Goal: Task Accomplishment & Management: Complete application form

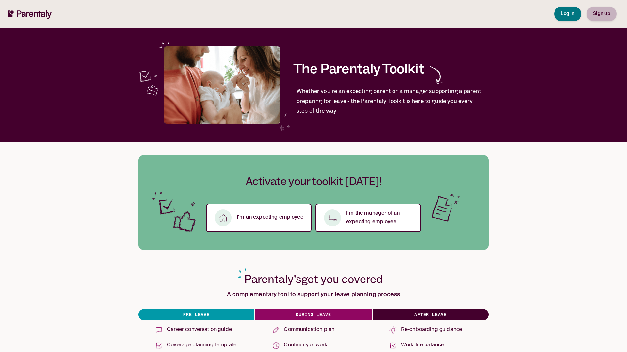
click at [598, 13] on span "Sign up" at bounding box center [601, 13] width 17 height 5
click at [604, 14] on span "Sign up" at bounding box center [601, 13] width 17 height 5
